Goal: Information Seeking & Learning: Learn about a topic

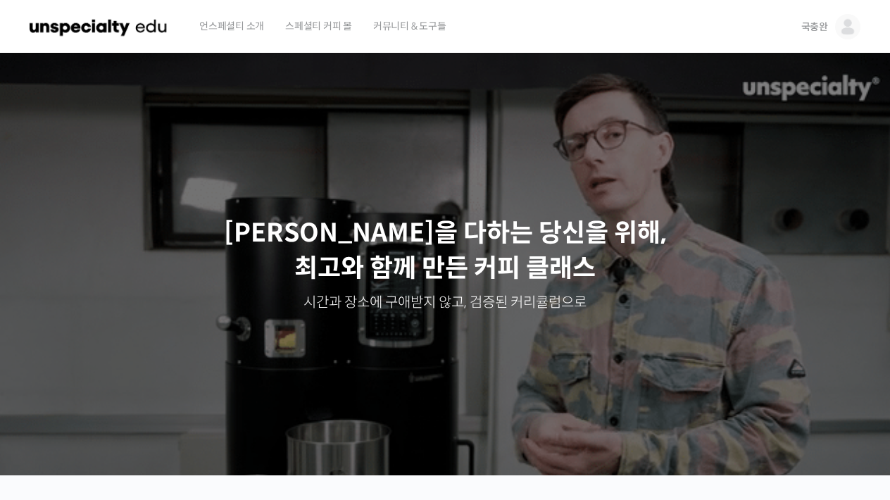
click at [840, 27] on img at bounding box center [847, 26] width 25 height 25
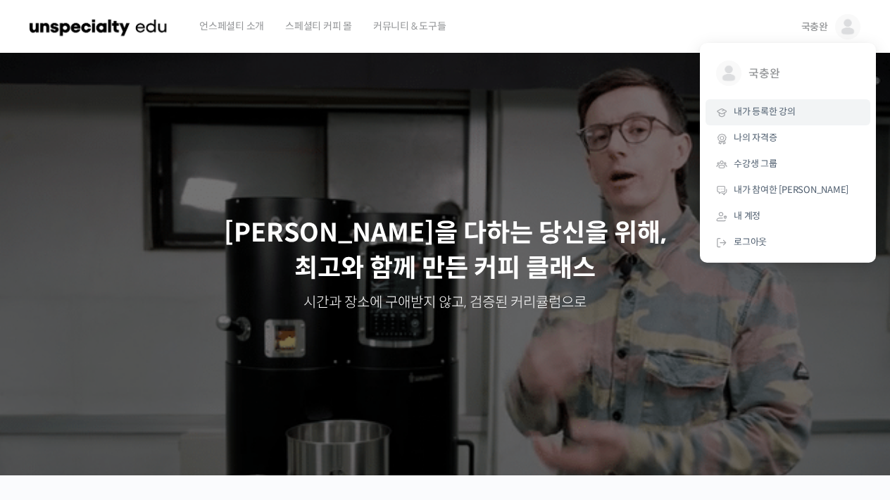
click at [791, 102] on link "내가 등록한 강의" at bounding box center [787, 112] width 165 height 26
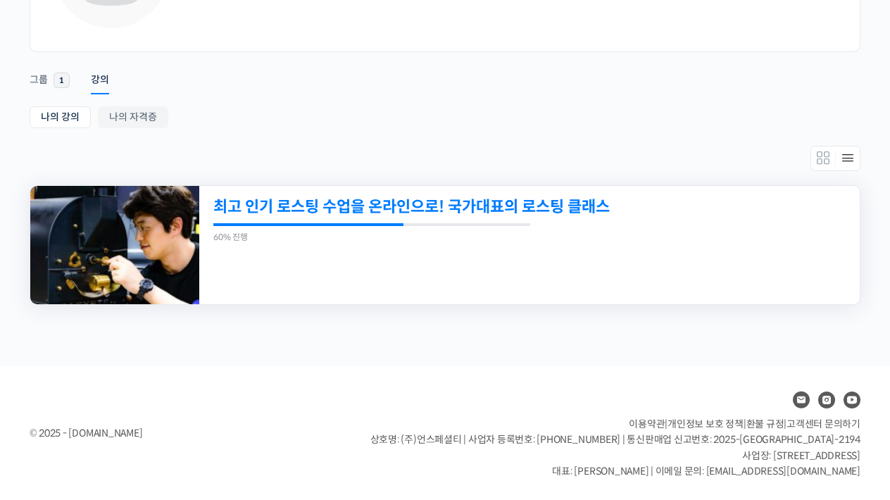
scroll to position [175, 0]
click at [552, 208] on link "최고 인기 로스팅 수업을 온라인으로! 국가대표의 로스팅 클래스" at bounding box center [465, 207] width 505 height 19
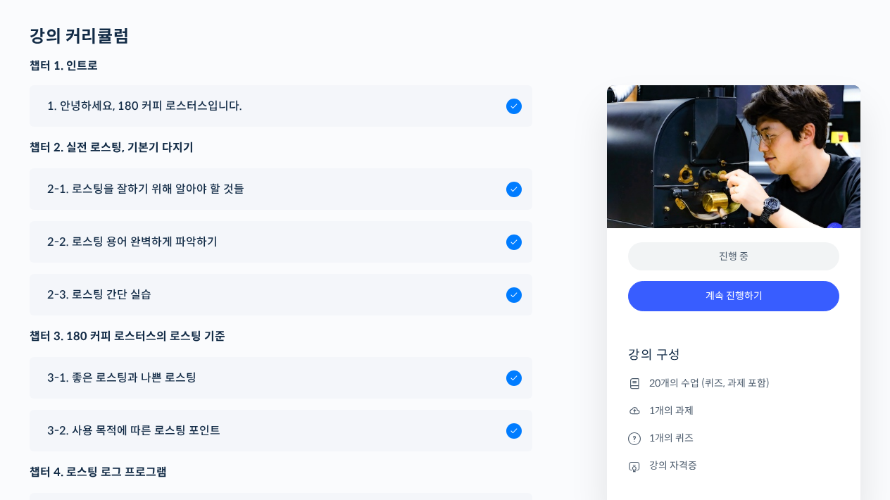
scroll to position [6617, 0]
click at [123, 305] on span "2-3. 로스팅 간단 실습" at bounding box center [99, 295] width 104 height 19
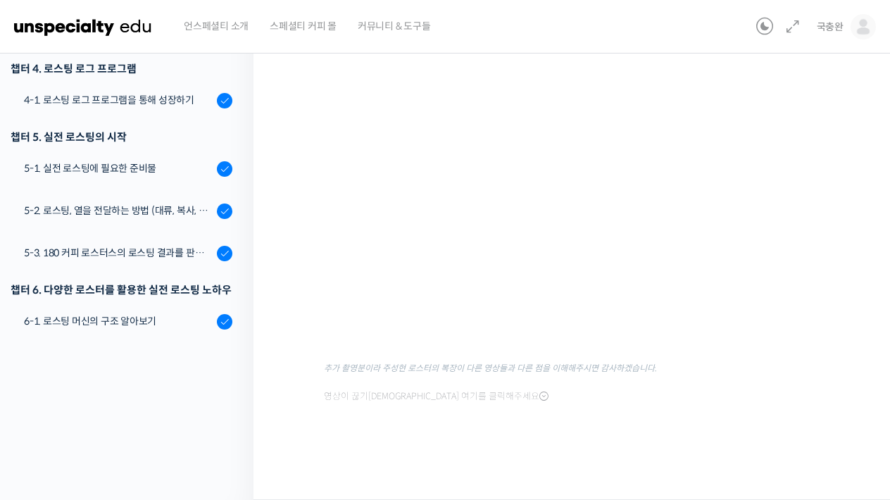
scroll to position [151, 0]
click at [477, 447] on div at bounding box center [575, 456] width 503 height 30
